Goal: Use online tool/utility: Utilize a website feature to perform a specific function

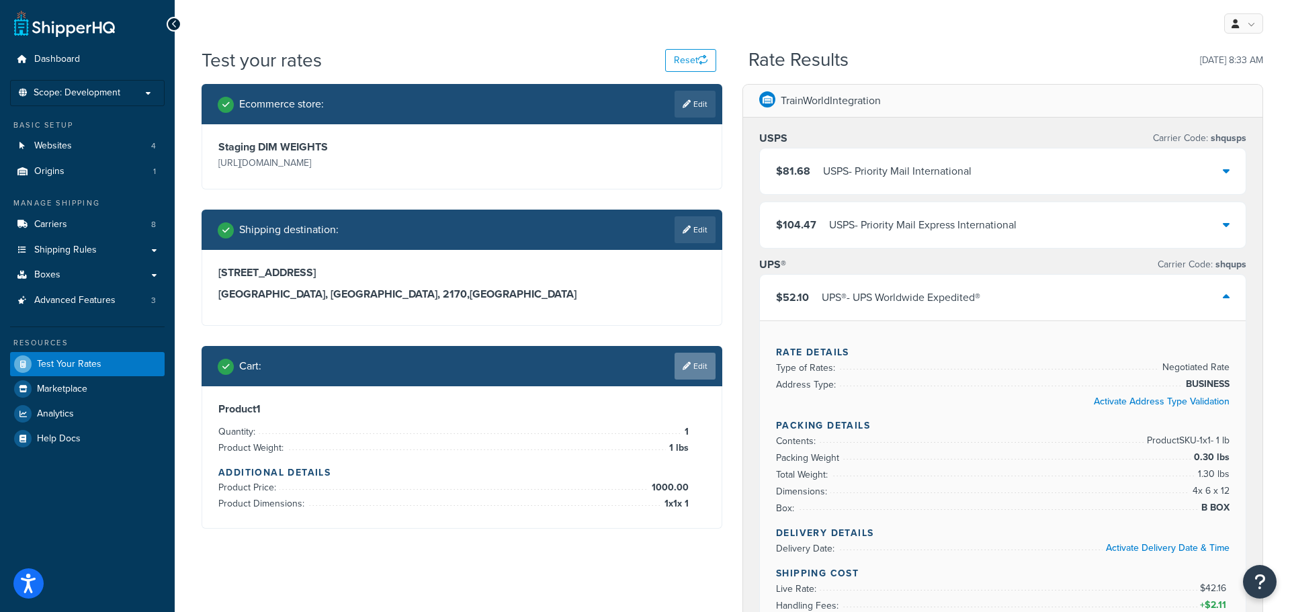
click at [709, 369] on link "Edit" at bounding box center [695, 366] width 41 height 27
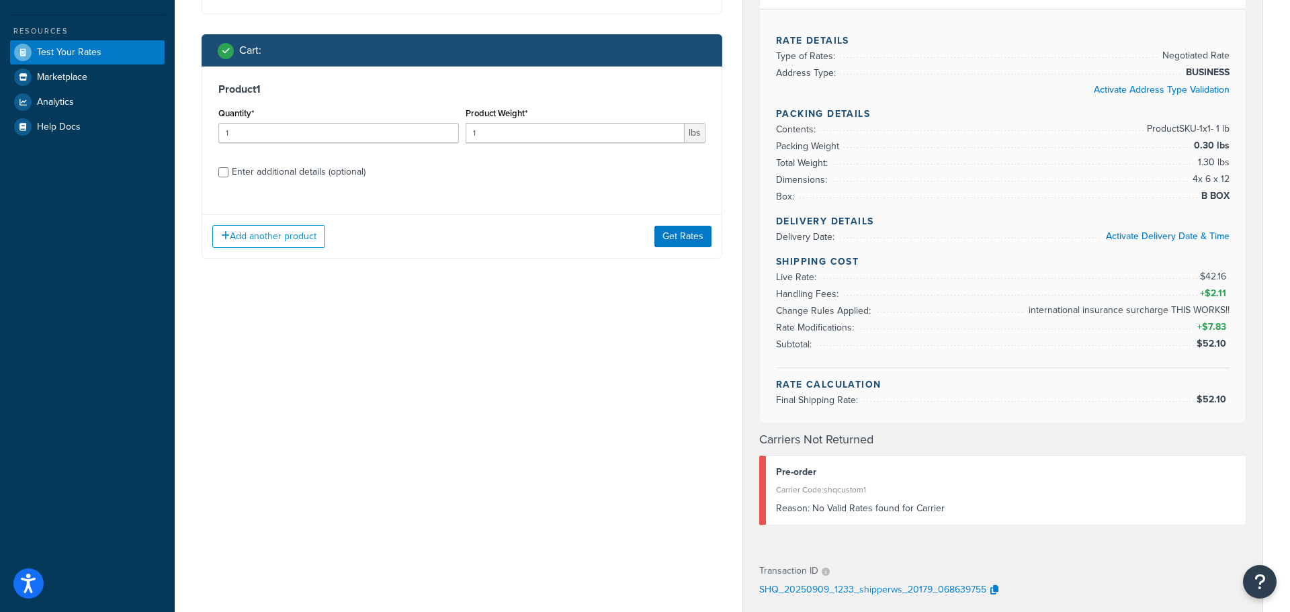
scroll to position [320, 0]
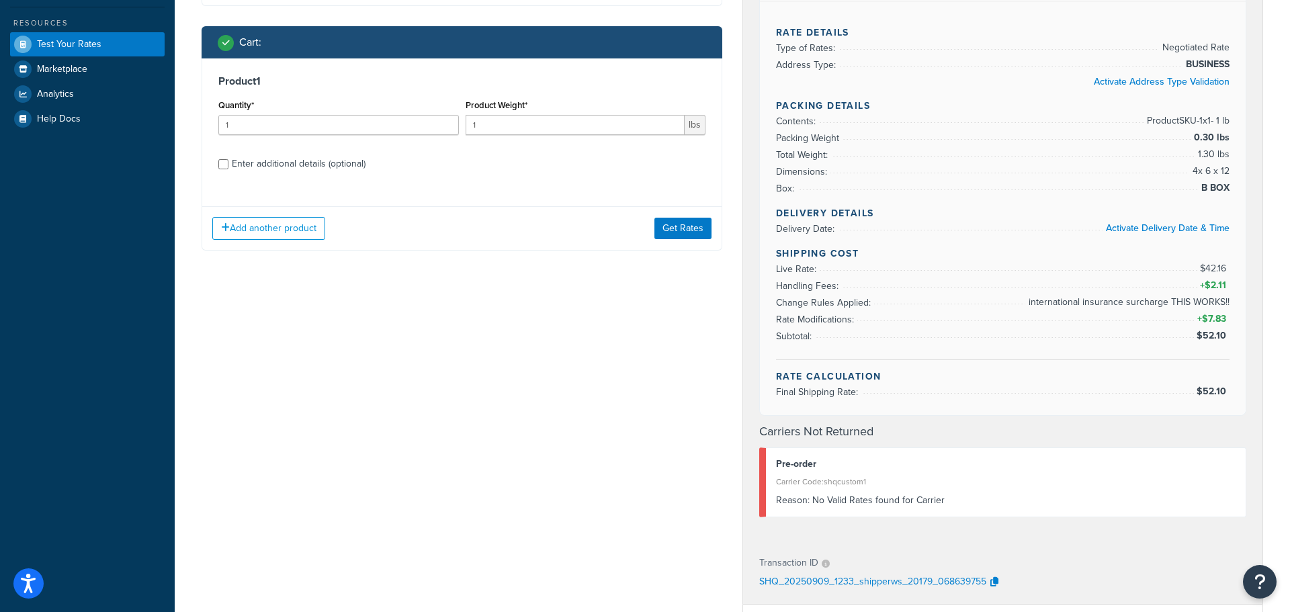
click at [253, 165] on div "Enter additional details (optional)" at bounding box center [299, 164] width 134 height 19
click at [229, 165] on input "Enter additional details (optional)" at bounding box center [223, 164] width 10 height 10
checkbox input "true"
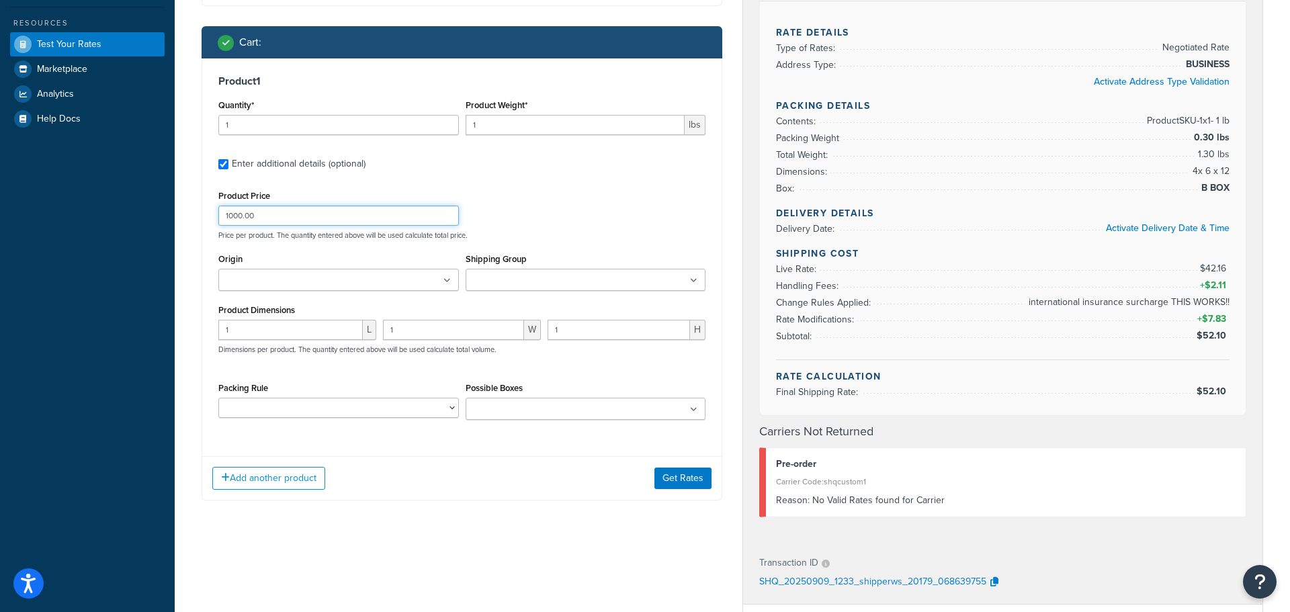
click at [306, 211] on input "1000.00" at bounding box center [338, 216] width 241 height 20
type input "1"
click at [708, 483] on button "Get Rates" at bounding box center [683, 479] width 57 height 22
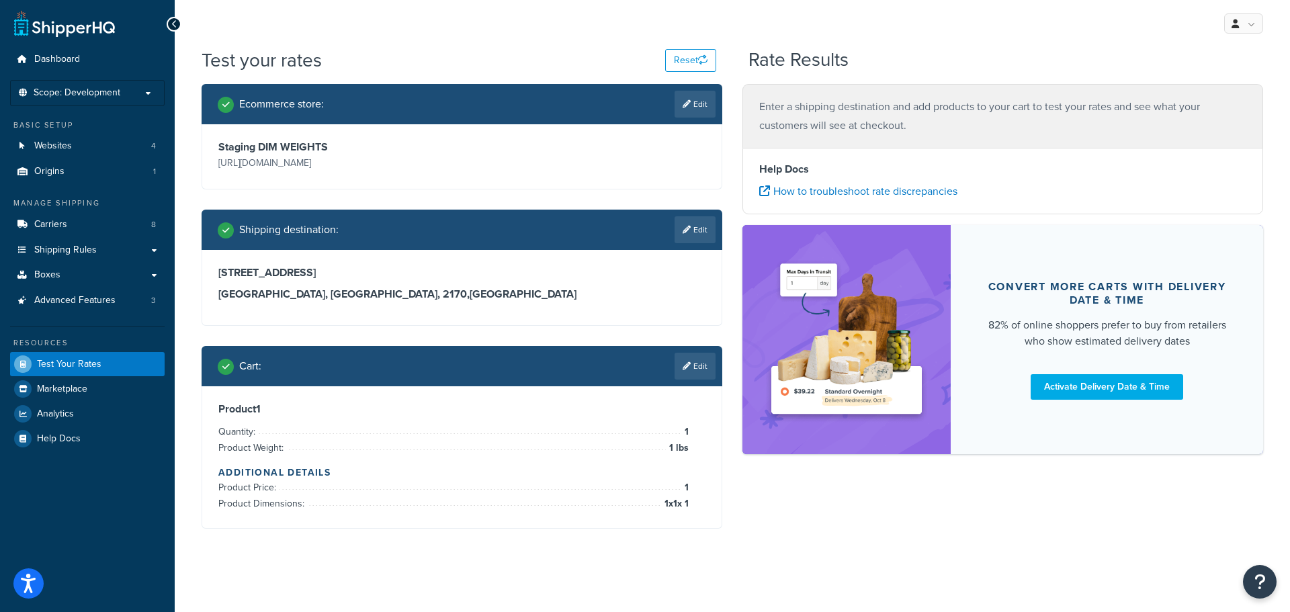
scroll to position [4, 0]
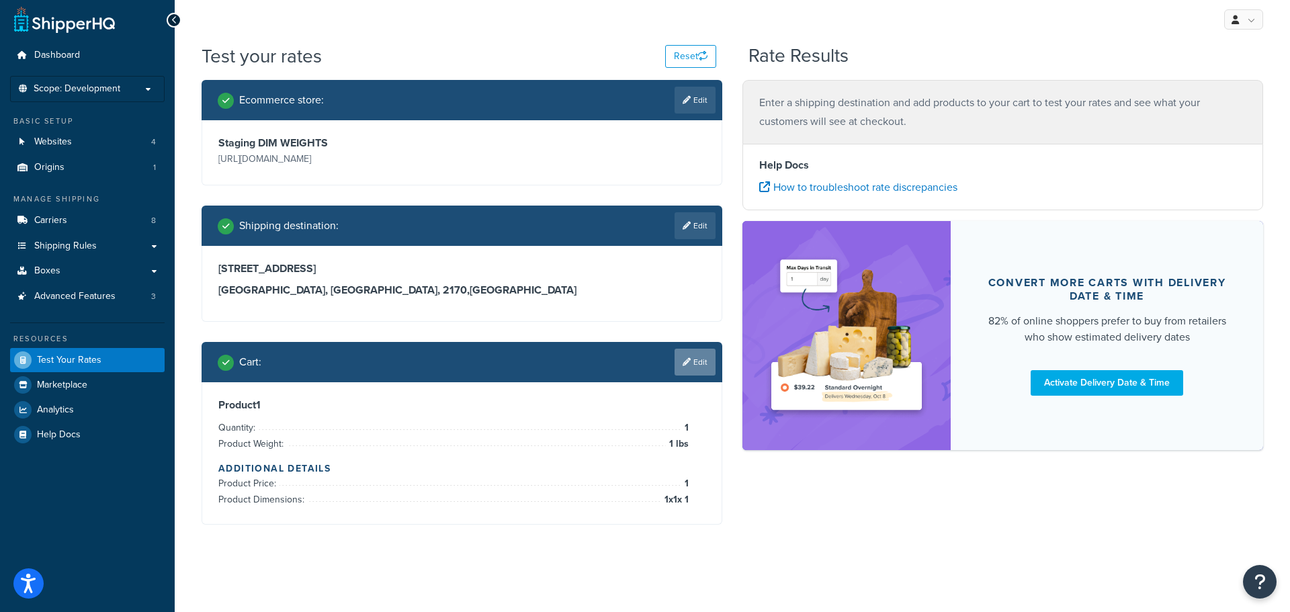
click at [714, 364] on link "Edit" at bounding box center [695, 362] width 41 height 27
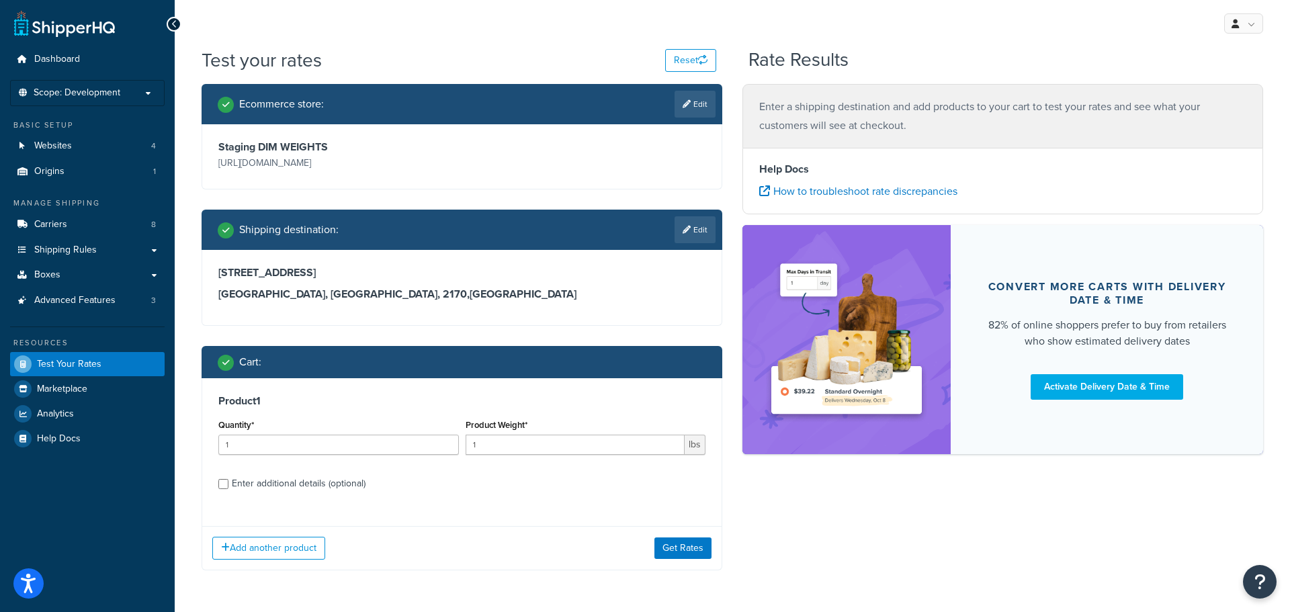
scroll to position [46, 0]
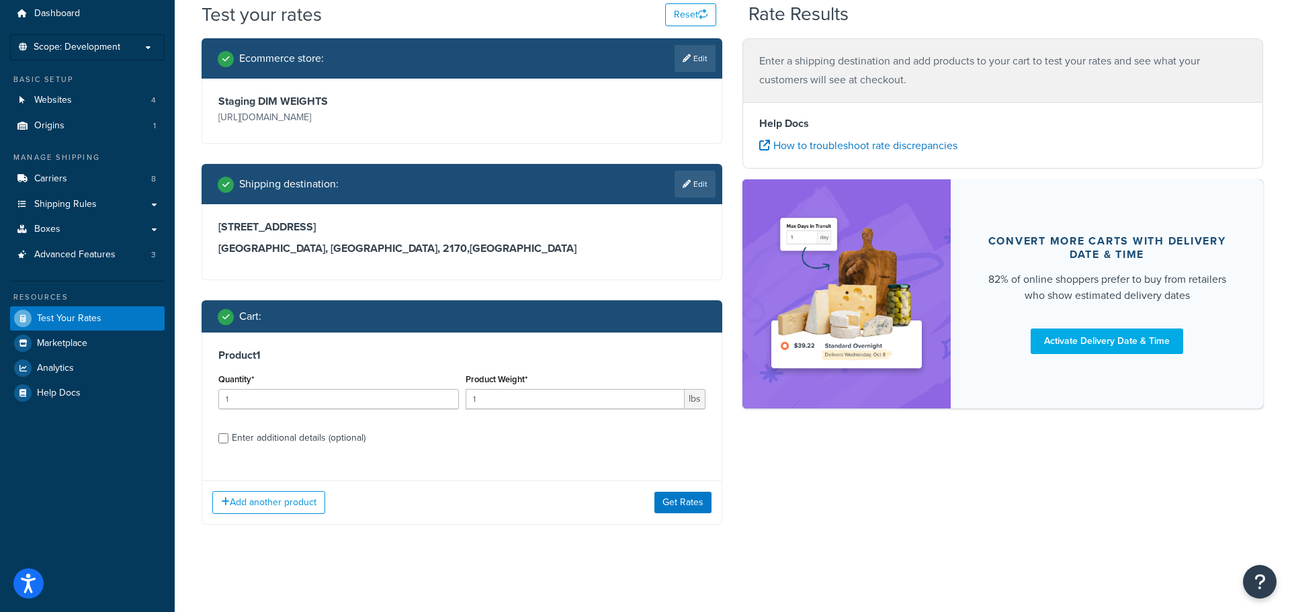
click at [286, 442] on div "Enter additional details (optional)" at bounding box center [299, 438] width 134 height 19
click at [229, 442] on input "Enter additional details (optional)" at bounding box center [223, 438] width 10 height 10
checkbox input "true"
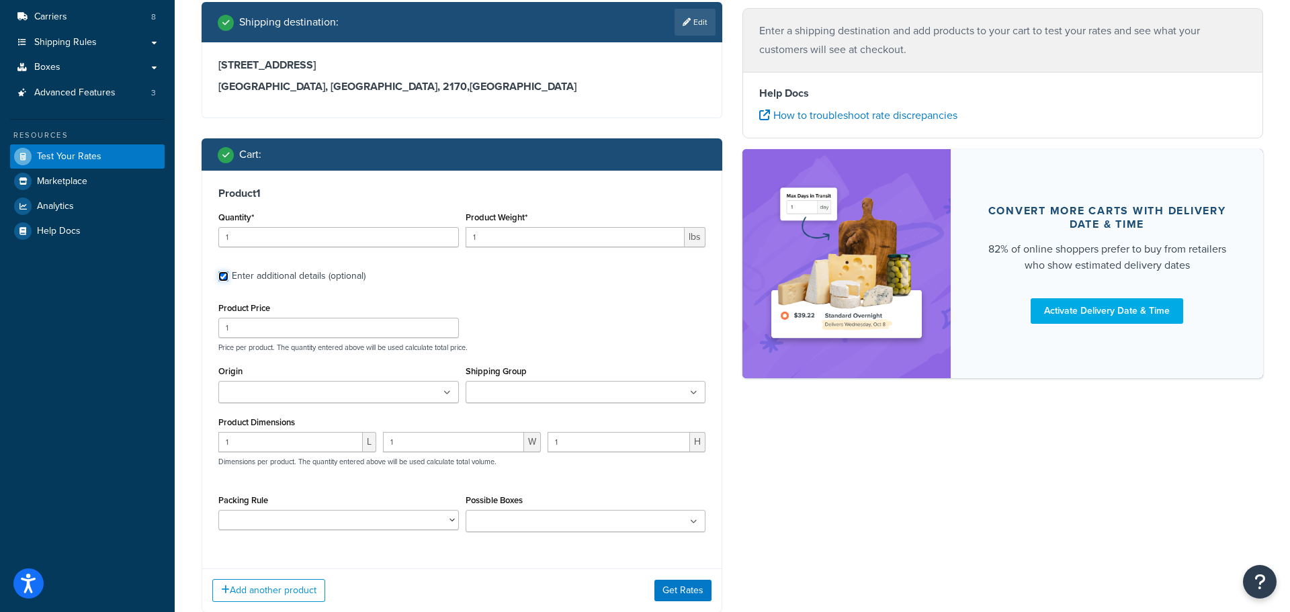
scroll to position [262, 0]
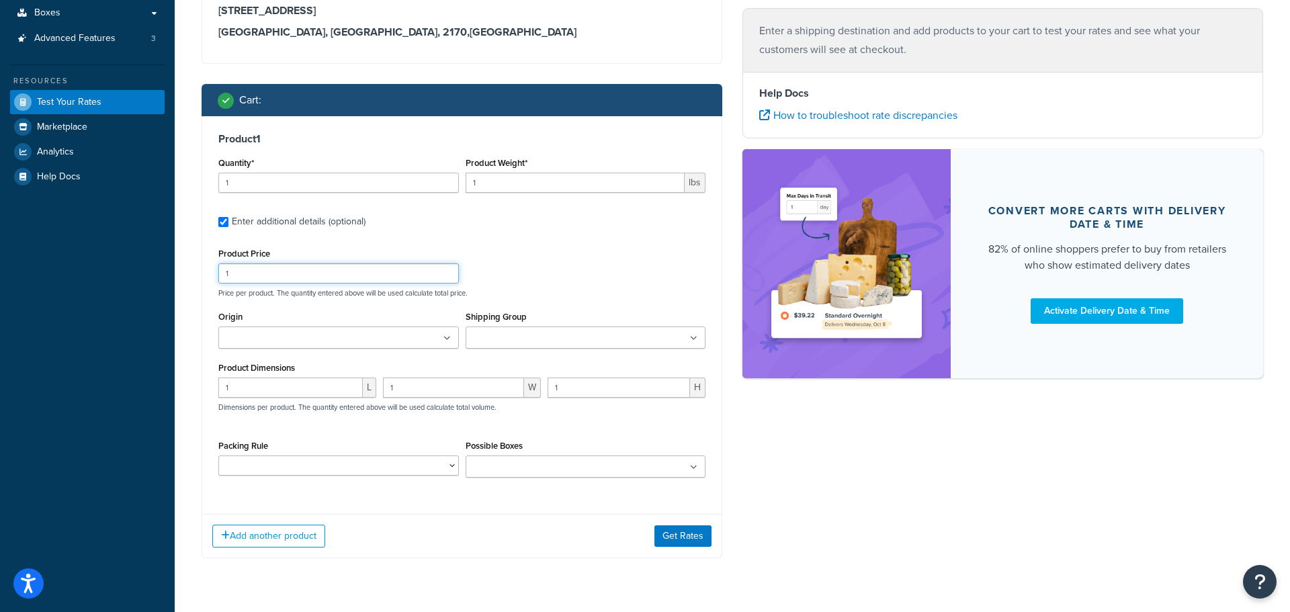
click at [389, 270] on input "1" at bounding box center [338, 273] width 241 height 20
type input "1.00"
click at [675, 528] on button "Get Rates" at bounding box center [683, 537] width 57 height 22
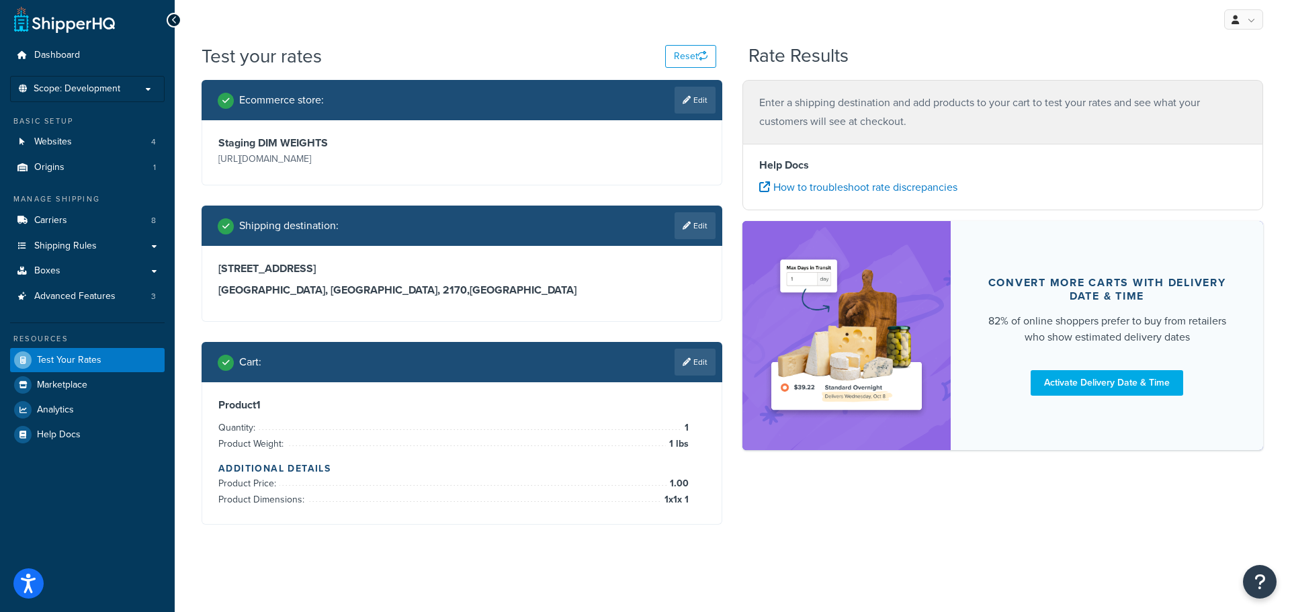
scroll to position [4, 0]
